Goal: Transaction & Acquisition: Purchase product/service

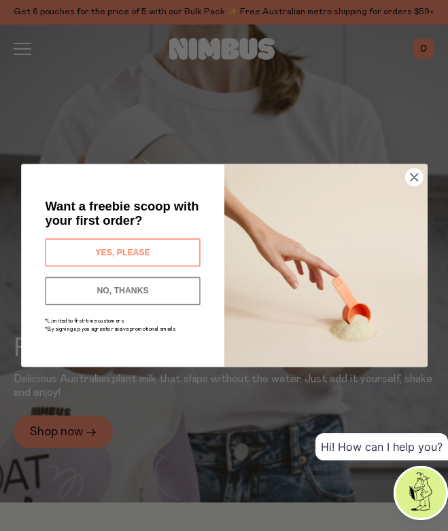
click at [411, 179] on icon "Close dialog" at bounding box center [413, 177] width 7 height 7
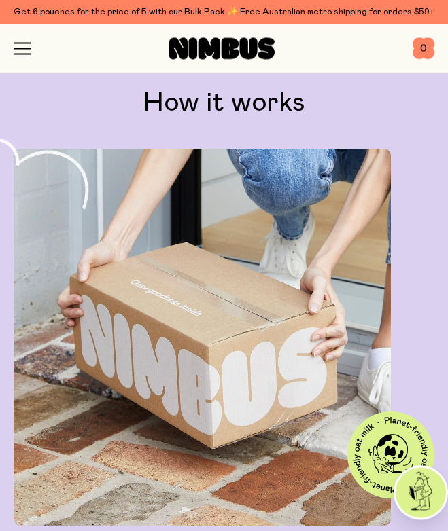
scroll to position [3357, 0]
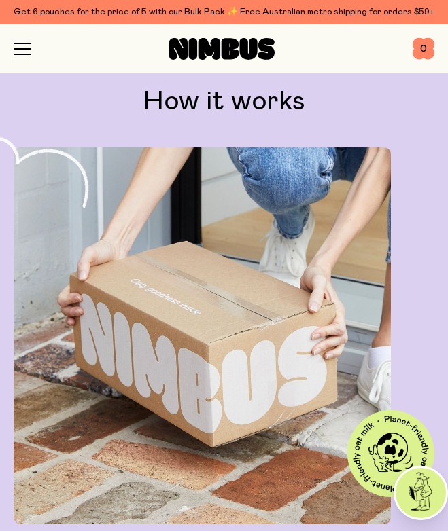
drag, startPoint x: 294, startPoint y: 572, endPoint x: 295, endPoint y: 436, distance: 135.8
click at [295, 436] on div "Get it delivered Get your Nimbus plant milk delivered straight to your door. It…" at bounding box center [202, 371] width 377 height 448
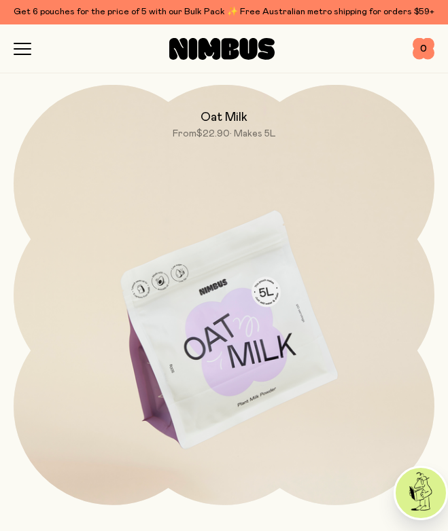
scroll to position [1297, 0]
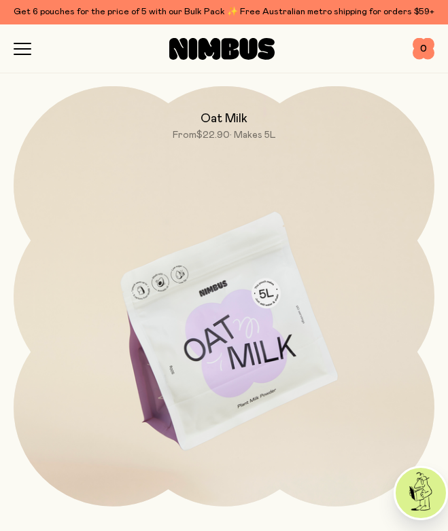
click at [266, 393] on img at bounding box center [224, 333] width 420 height 494
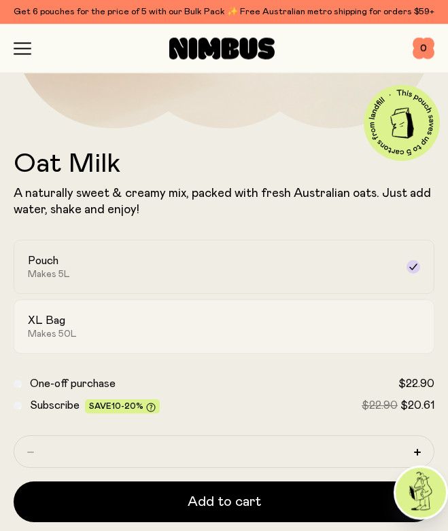
scroll to position [379, 0]
click at [255, 336] on div "XL Bag Makes 50L" at bounding box center [211, 327] width 367 height 26
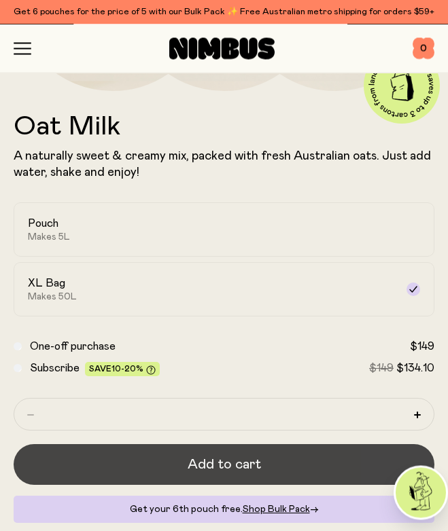
scroll to position [425, 0]
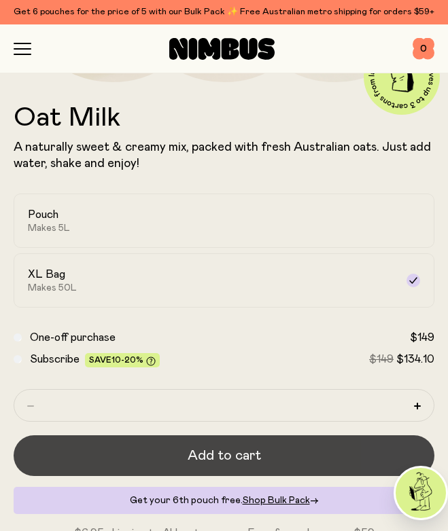
click at [194, 455] on span "Add to cart" at bounding box center [223, 455] width 73 height 19
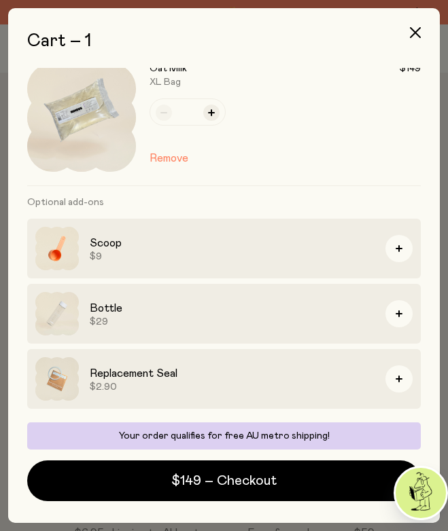
scroll to position [18, 0]
click at [237, 480] on div at bounding box center [224, 493] width 448 height 54
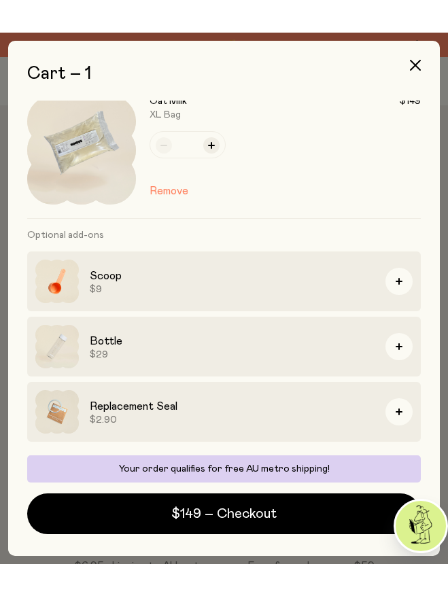
scroll to position [0, 0]
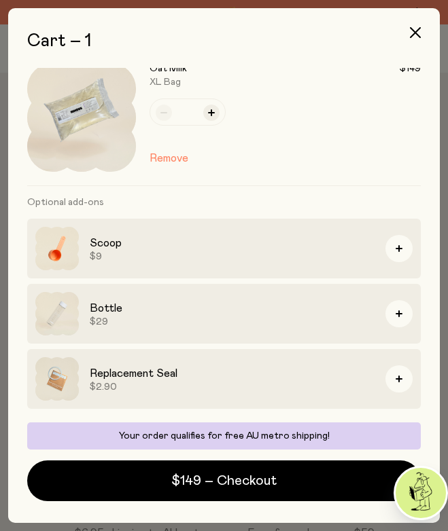
click at [236, 482] on div at bounding box center [224, 493] width 448 height 54
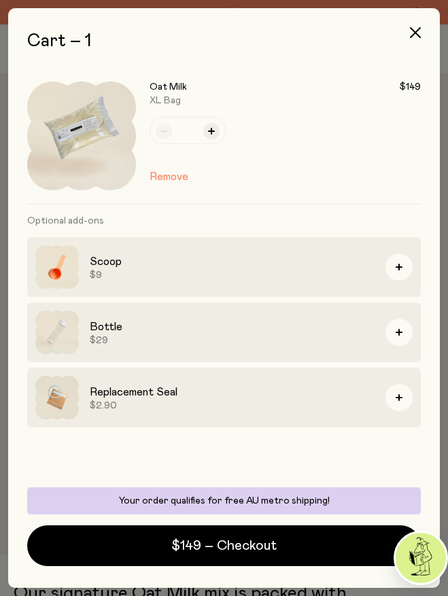
click at [234, 530] on div at bounding box center [224, 557] width 448 height 54
click at [238, 530] on div at bounding box center [224, 557] width 448 height 54
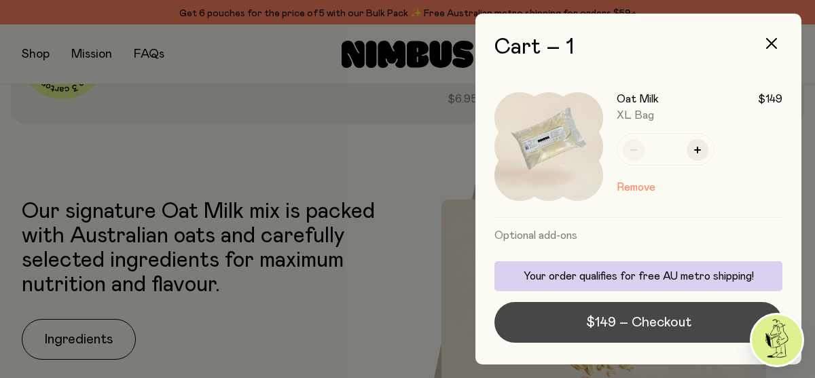
click at [447, 319] on span "$149 – Checkout" at bounding box center [638, 322] width 105 height 19
